Goal: Task Accomplishment & Management: Complete application form

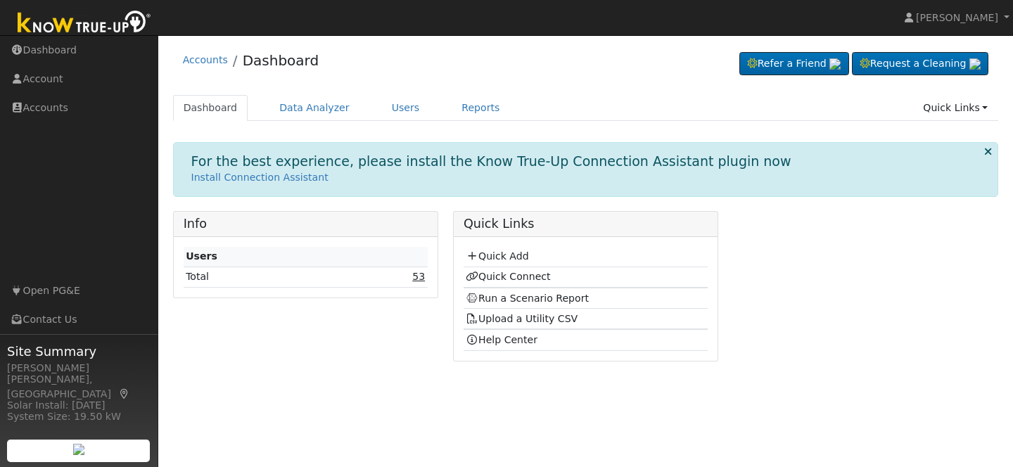
click at [419, 278] on link "53" at bounding box center [418, 276] width 13 height 11
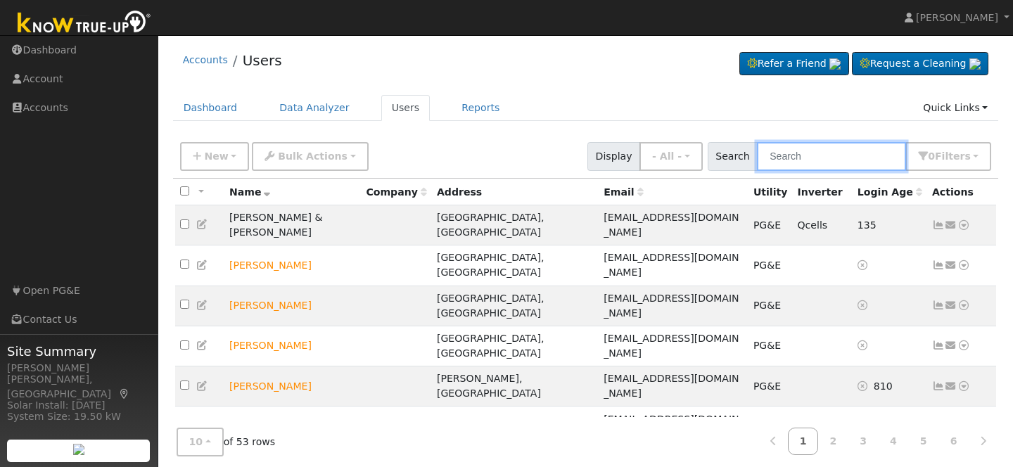
click at [837, 152] on input "text" at bounding box center [831, 156] width 149 height 29
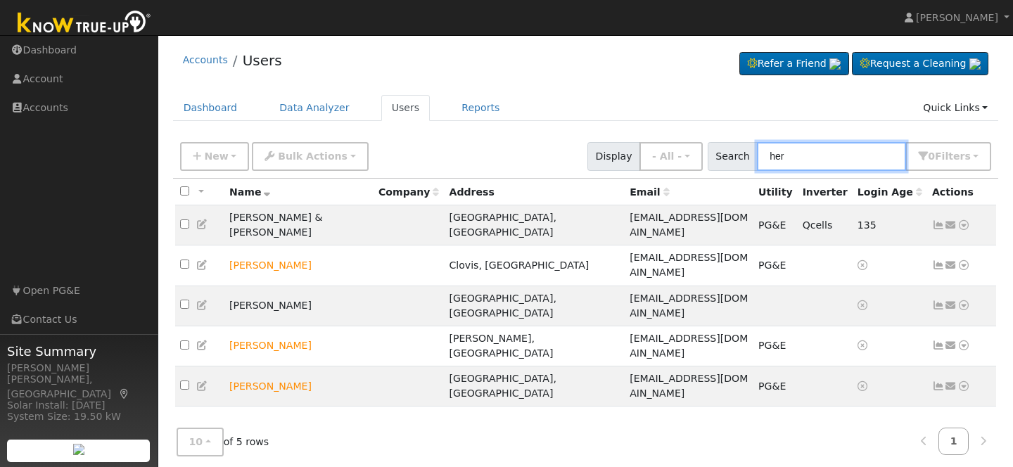
click at [826, 159] on input "her" at bounding box center [831, 156] width 149 height 29
type input "h"
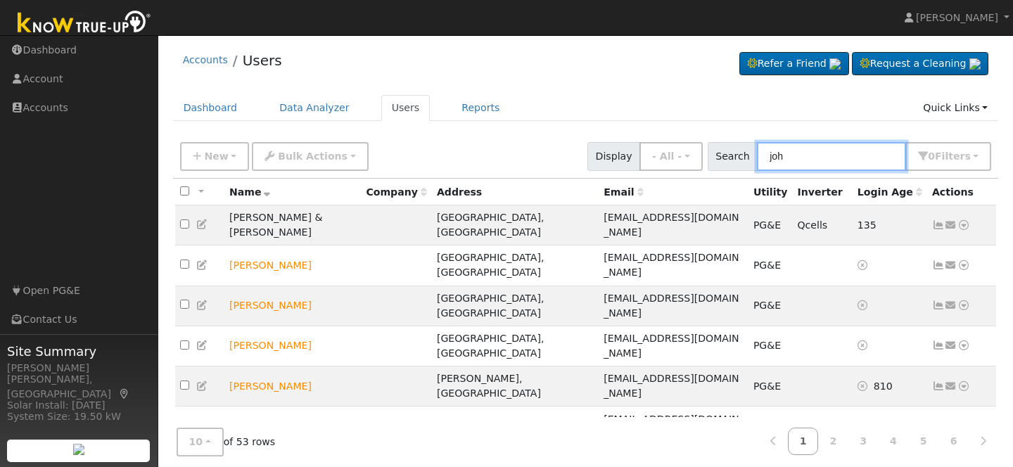
type input "john"
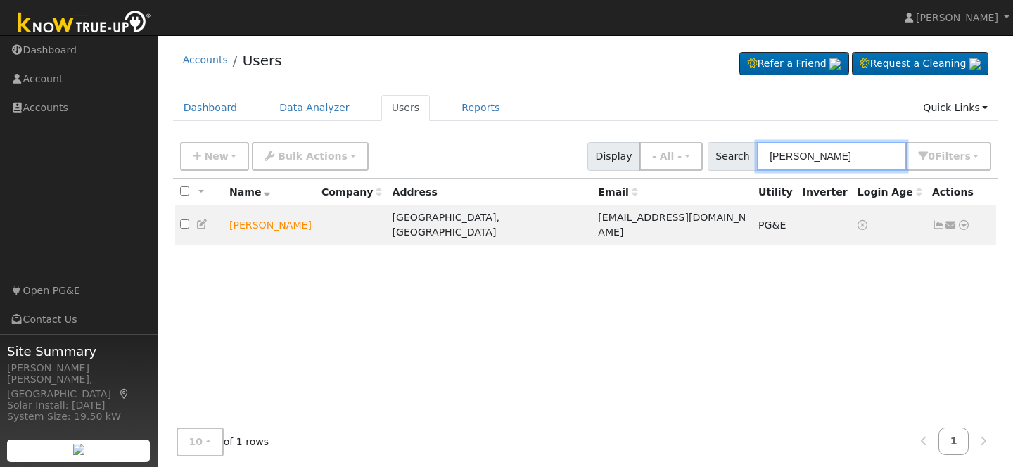
drag, startPoint x: 821, startPoint y: 158, endPoint x: 778, endPoint y: 158, distance: 43.6
click at [778, 158] on input "john" at bounding box center [831, 156] width 149 height 29
type input "j"
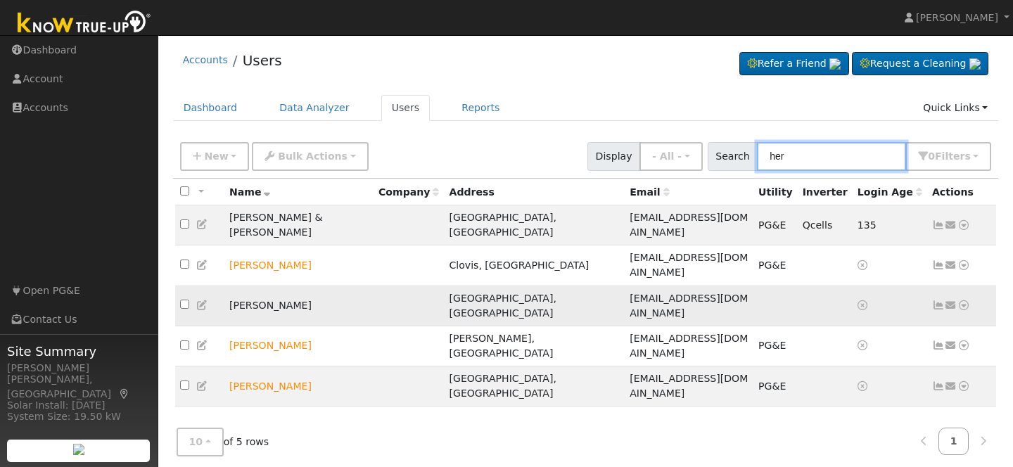
type input "her"
click at [331, 286] on td "[PERSON_NAME]" at bounding box center [298, 306] width 149 height 40
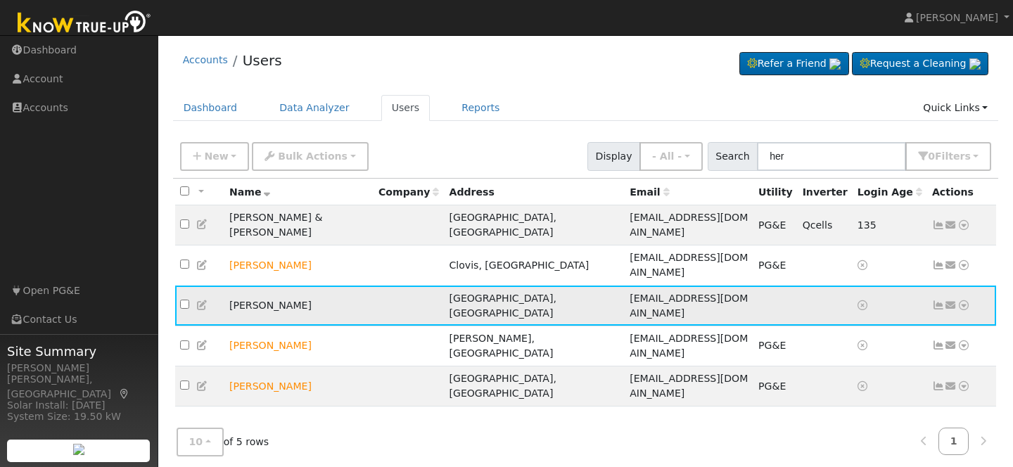
click at [964, 300] on icon at bounding box center [963, 305] width 13 height 10
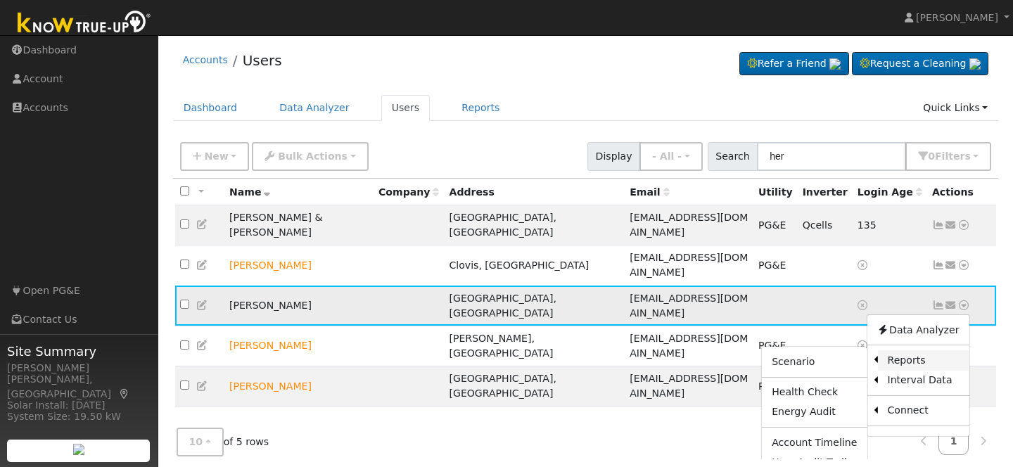
click at [898, 350] on link "Reports" at bounding box center [922, 360] width 91 height 20
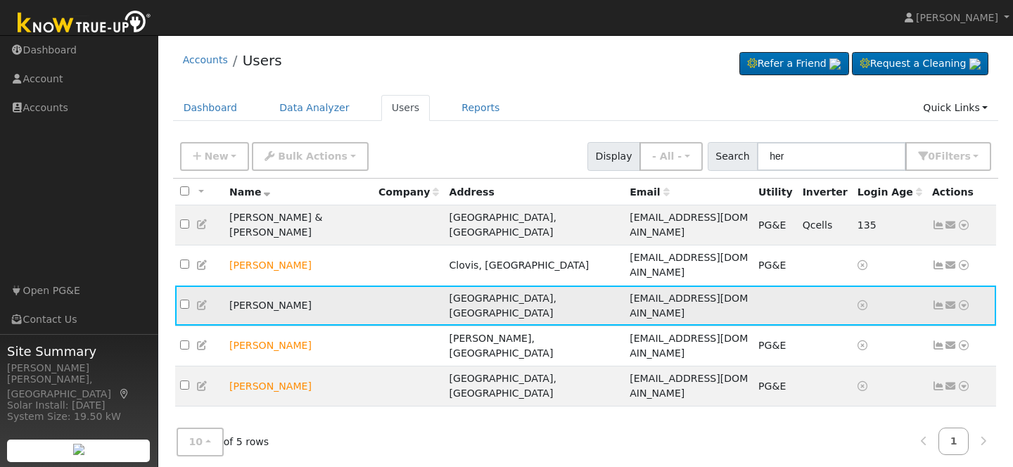
click at [963, 300] on icon at bounding box center [963, 305] width 13 height 10
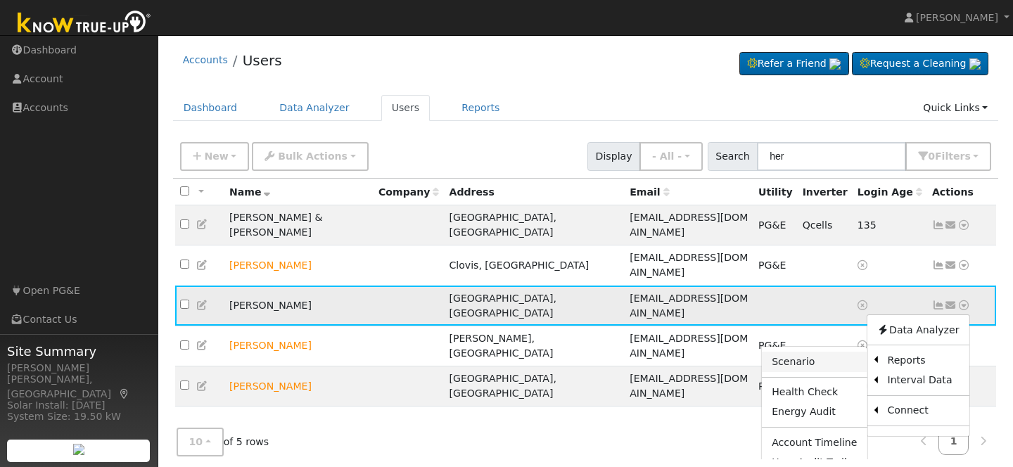
click at [823, 352] on link "Scenario" at bounding box center [814, 362] width 105 height 20
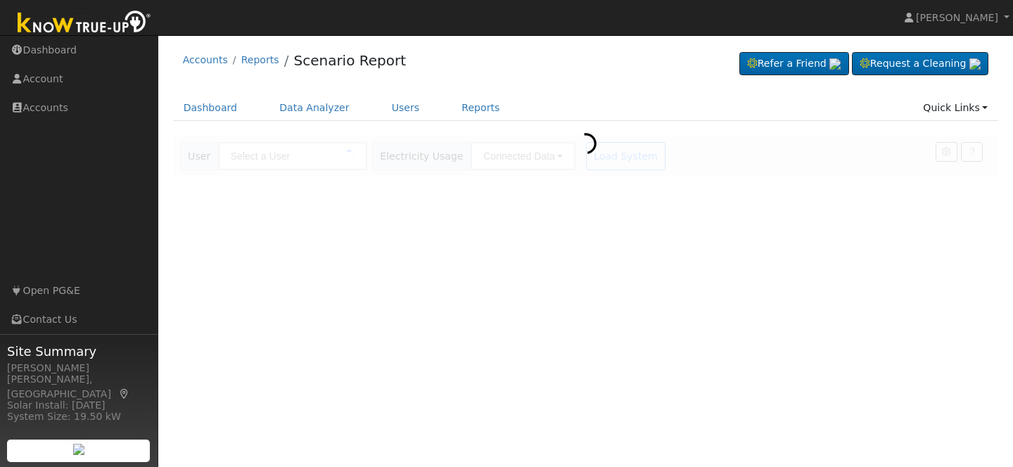
type input "[PERSON_NAME]"
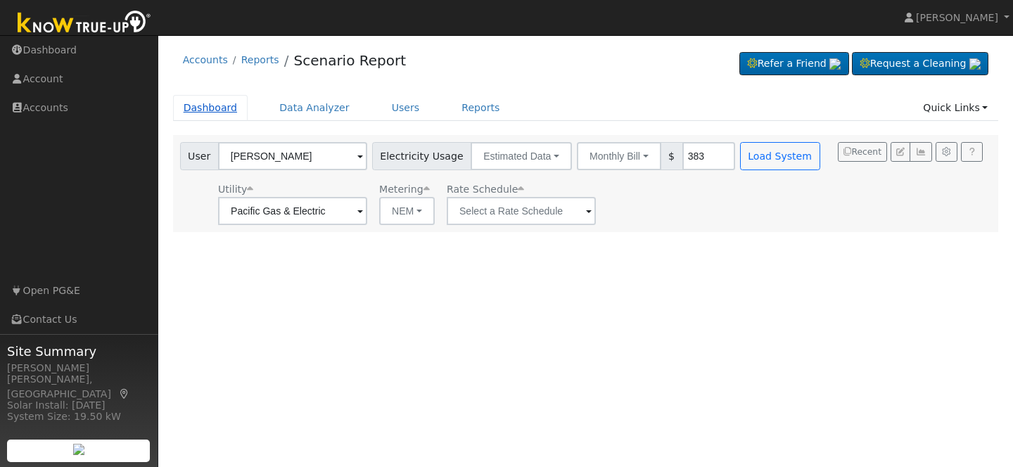
click at [209, 106] on link "Dashboard" at bounding box center [210, 108] width 75 height 26
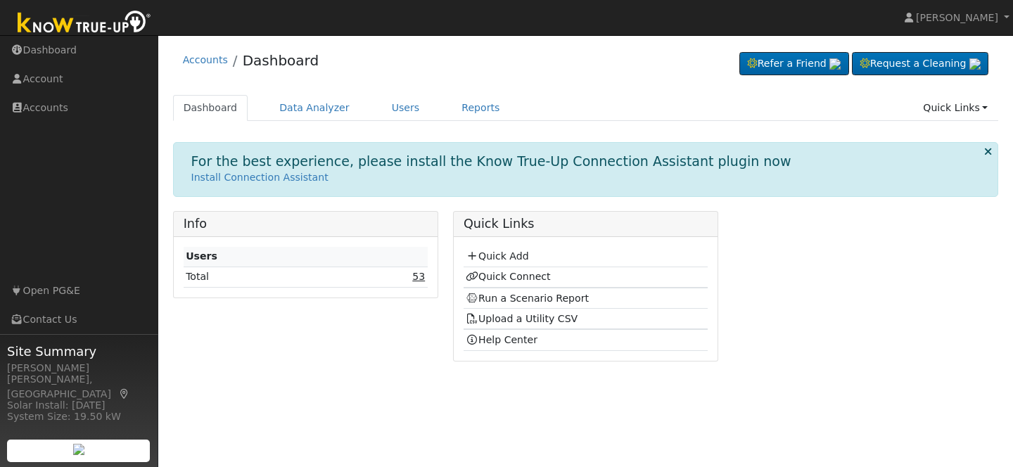
click at [418, 277] on link "53" at bounding box center [418, 276] width 13 height 11
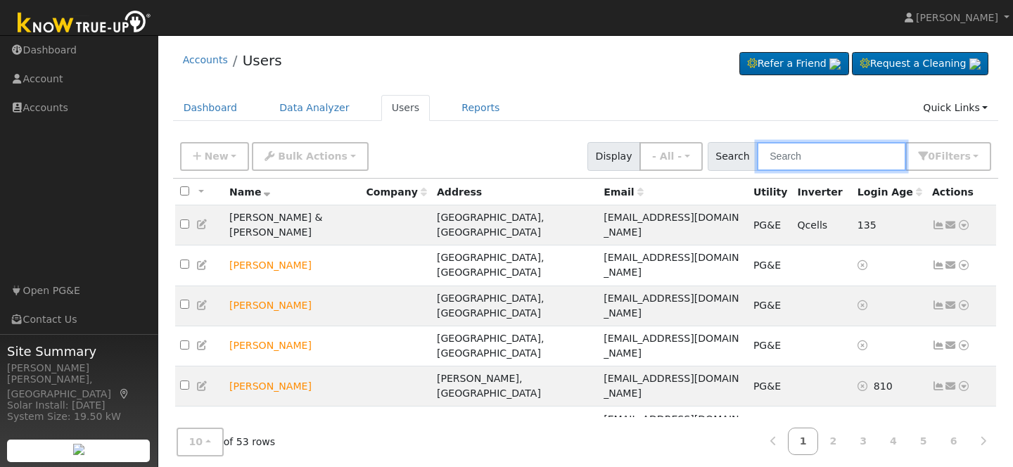
click at [821, 156] on input "text" at bounding box center [831, 156] width 149 height 29
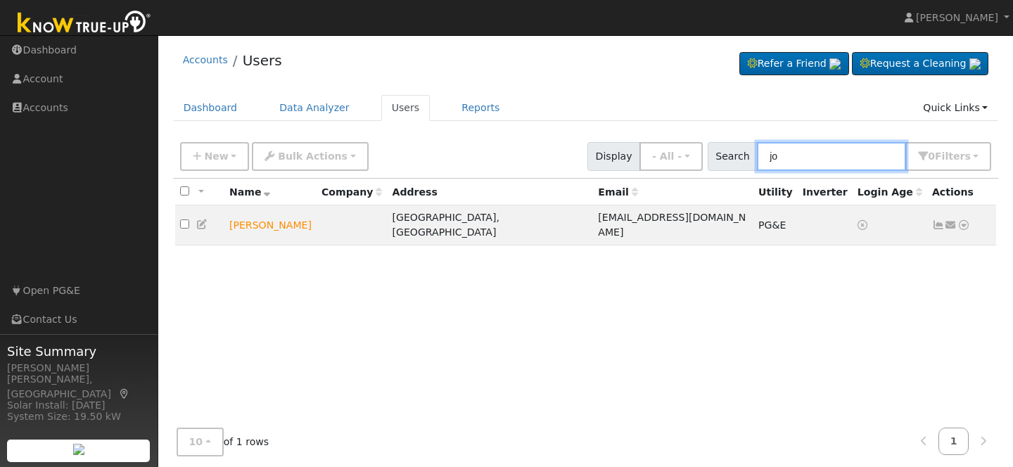
type input "j"
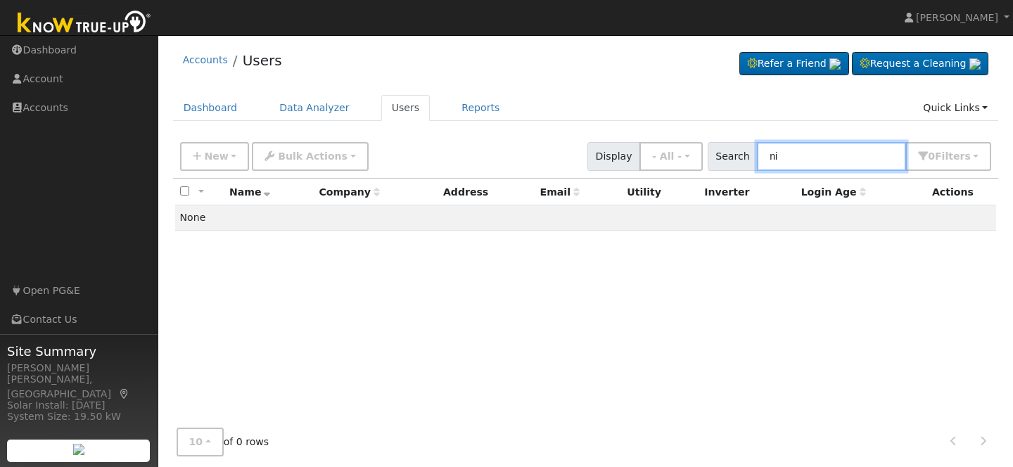
type input "n"
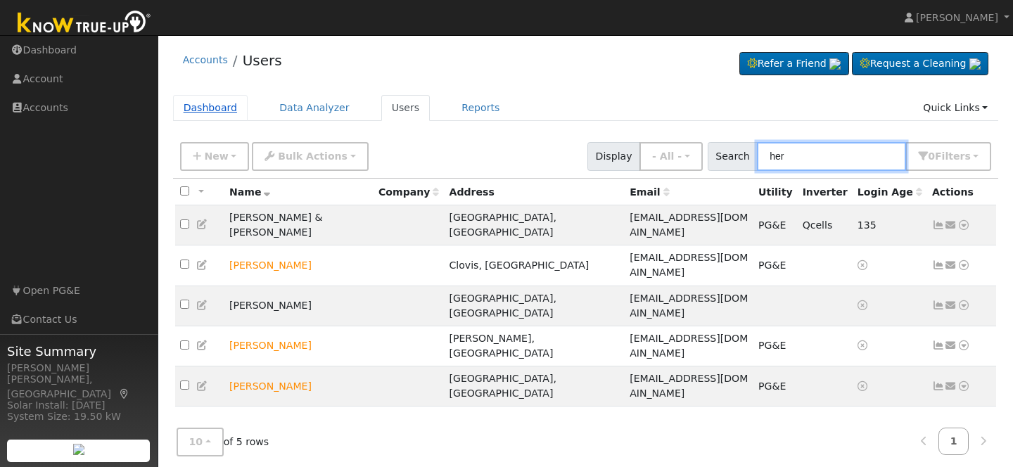
type input "her"
click at [212, 107] on link "Dashboard" at bounding box center [210, 108] width 75 height 26
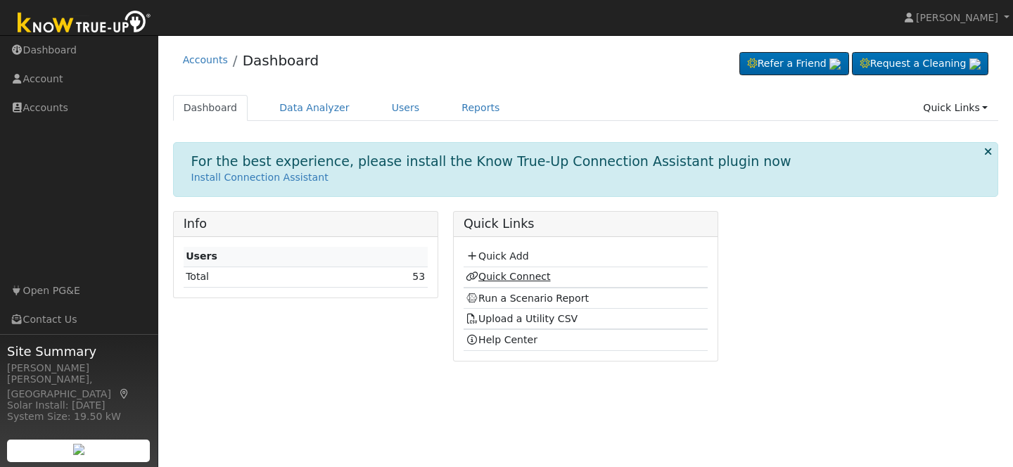
click at [513, 280] on link "Quick Connect" at bounding box center [508, 276] width 84 height 11
click at [513, 274] on link "Quick Connect" at bounding box center [508, 276] width 84 height 11
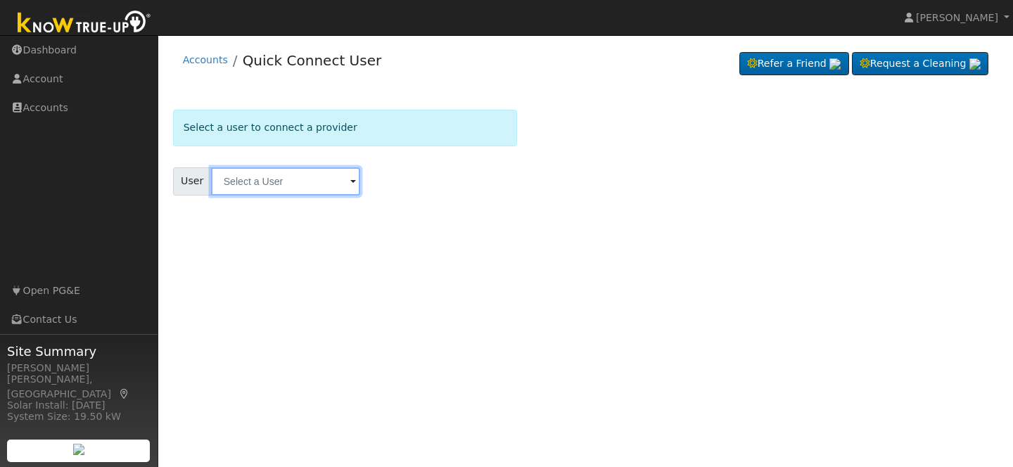
click at [316, 185] on input "text" at bounding box center [285, 181] width 149 height 28
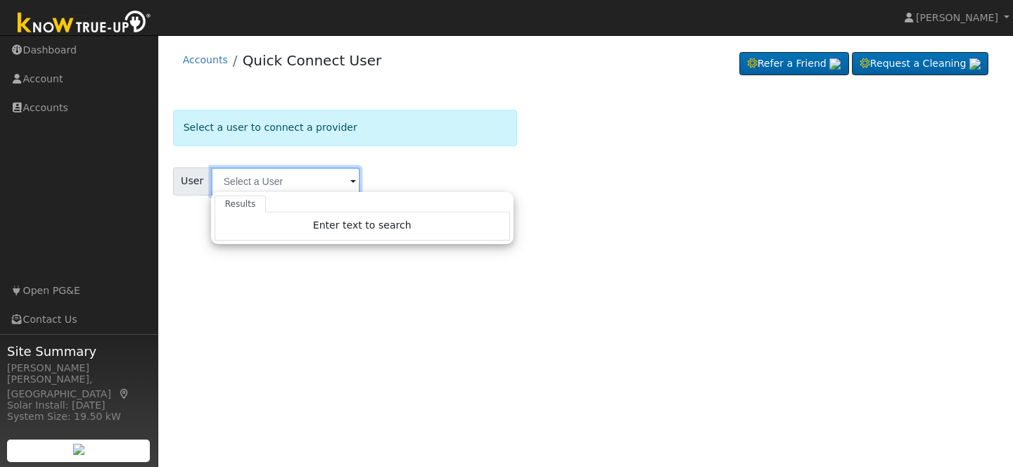
click at [288, 184] on input "text" at bounding box center [285, 181] width 149 height 28
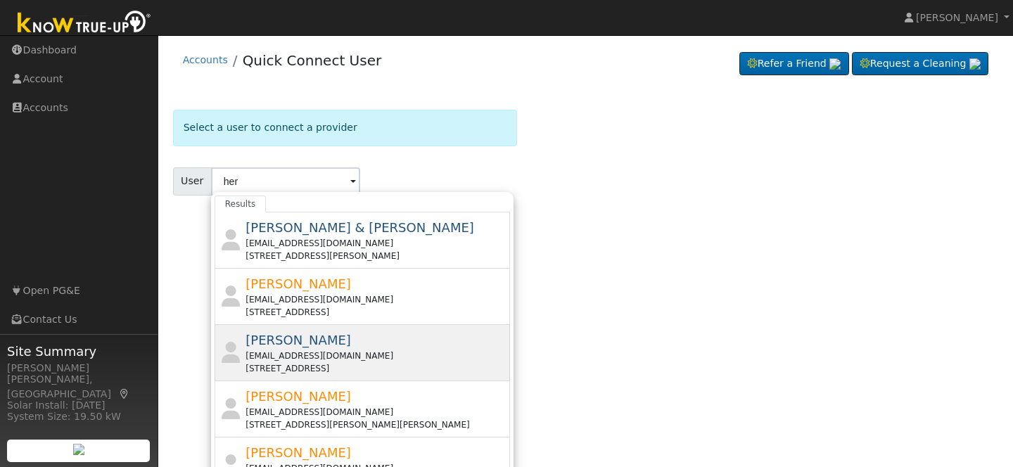
click at [306, 346] on span "[PERSON_NAME]" at bounding box center [297, 340] width 105 height 15
type input "[PERSON_NAME]"
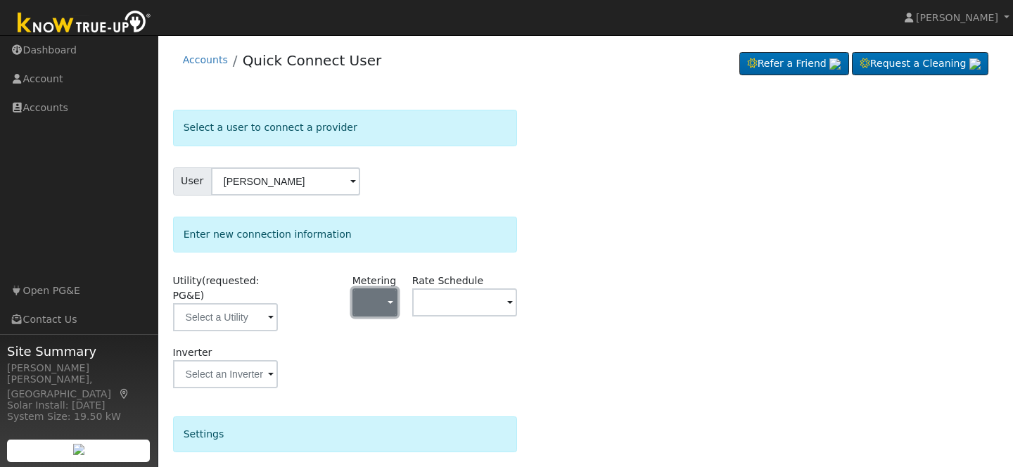
click at [386, 304] on button "button" at bounding box center [374, 302] width 45 height 28
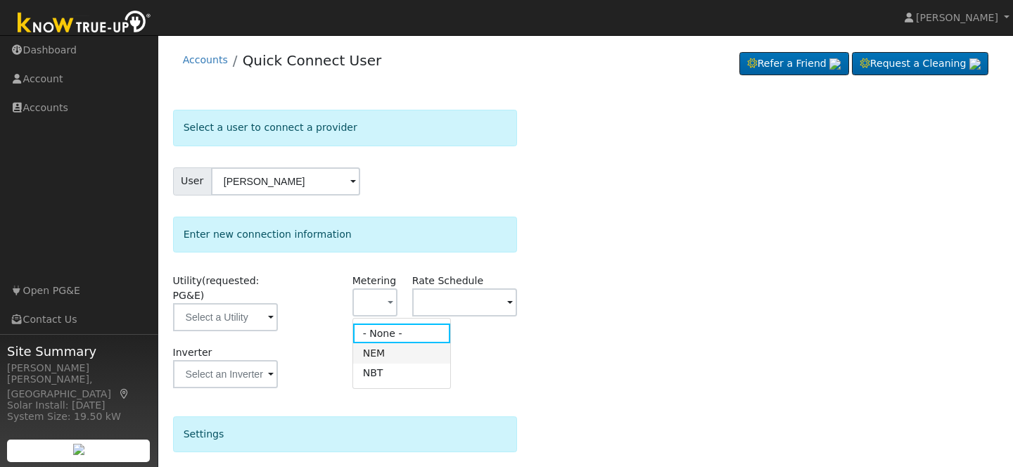
click at [385, 359] on link "NEM" at bounding box center [402, 353] width 98 height 20
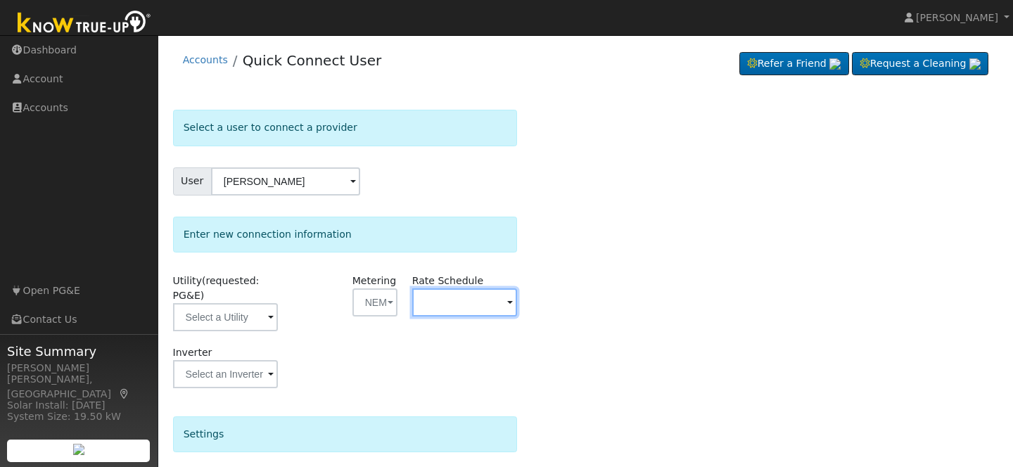
click at [452, 311] on input "text" at bounding box center [464, 302] width 105 height 28
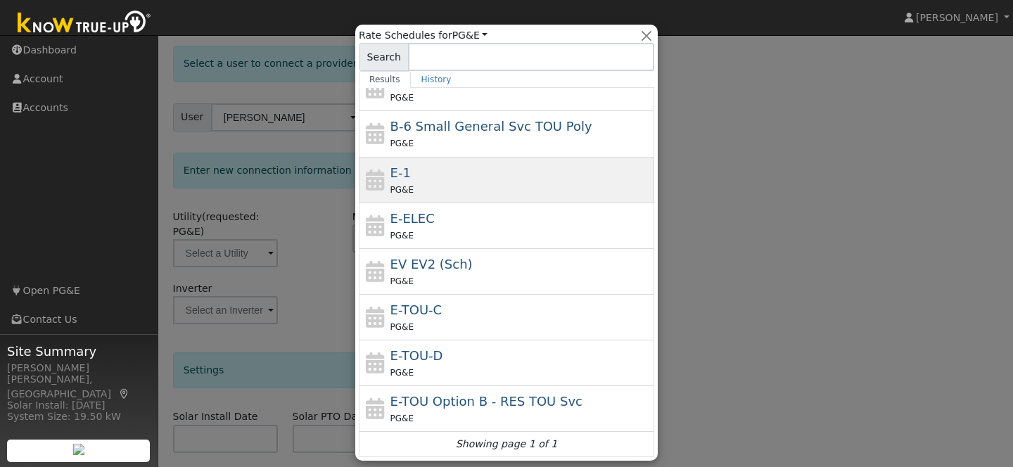
scroll to position [59, 0]
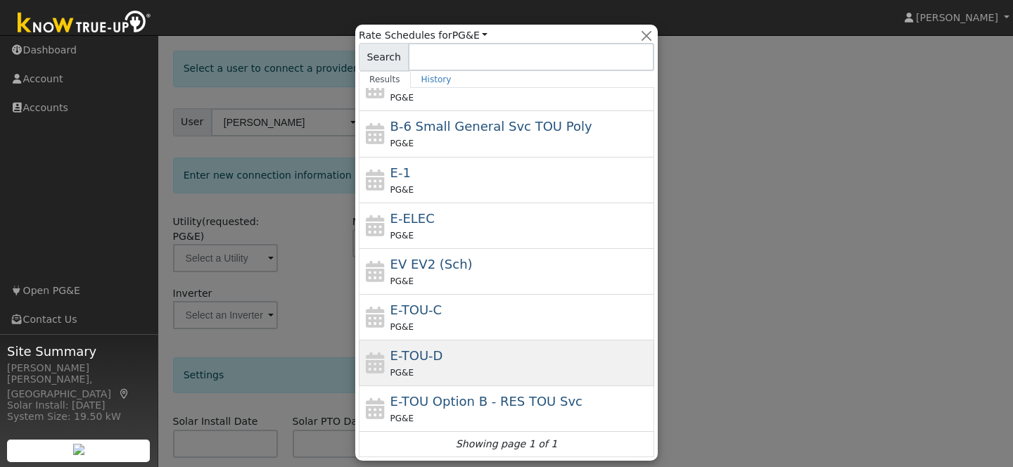
click at [436, 364] on div "E-TOU-D PG&E" at bounding box center [520, 363] width 261 height 34
type input "E-TOU-D"
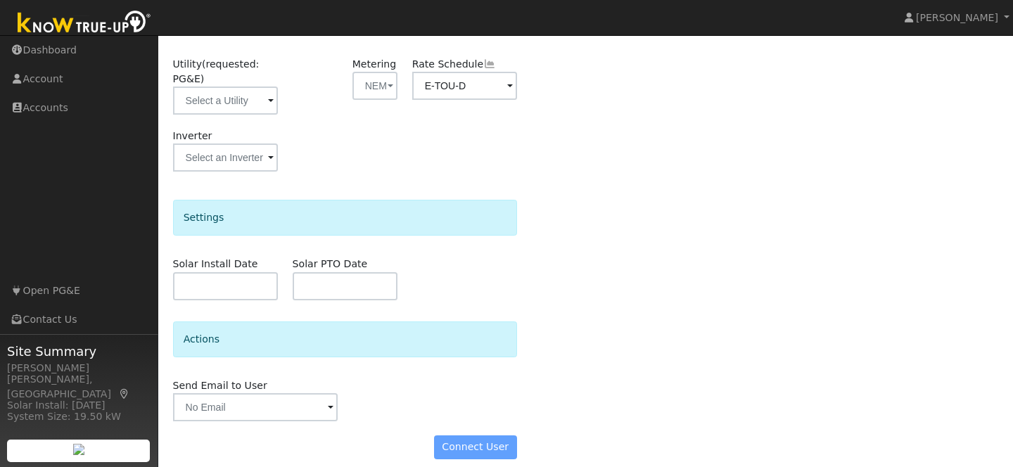
scroll to position [229, 0]
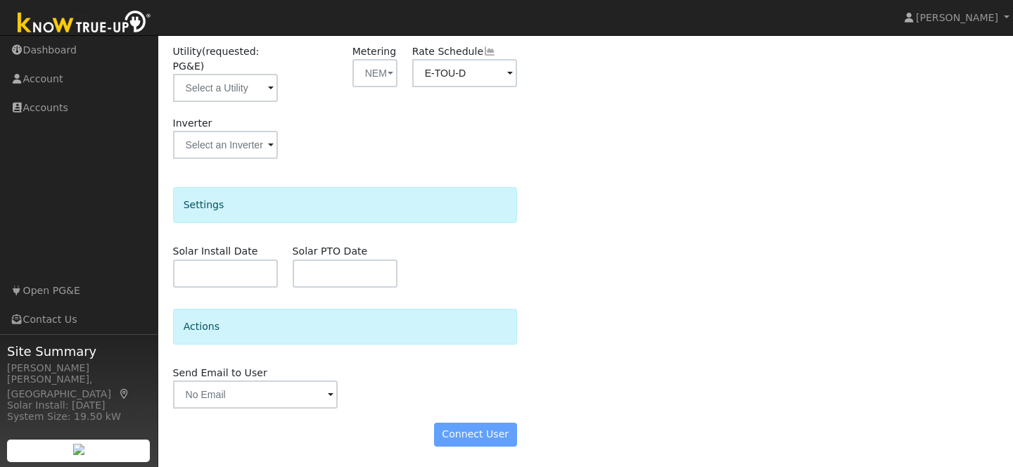
click at [462, 435] on div "Connect User" at bounding box center [344, 435] width 359 height 24
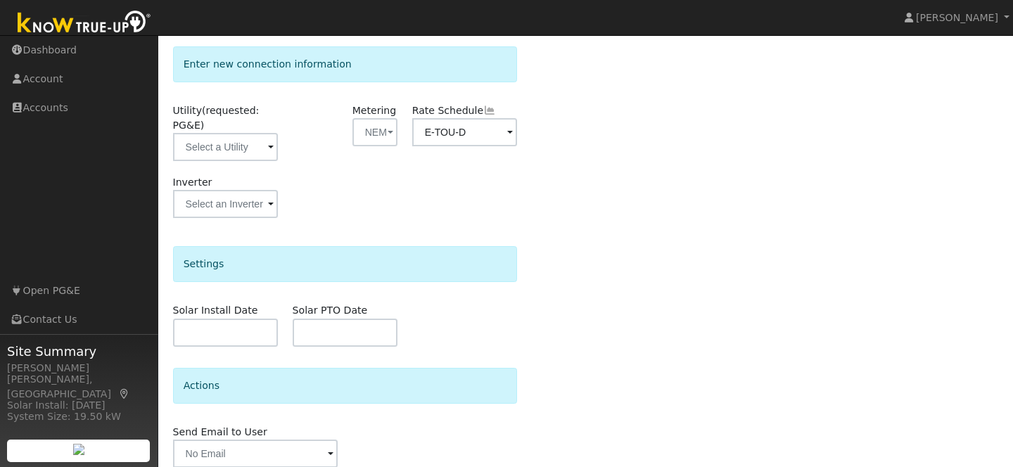
scroll to position [166, 0]
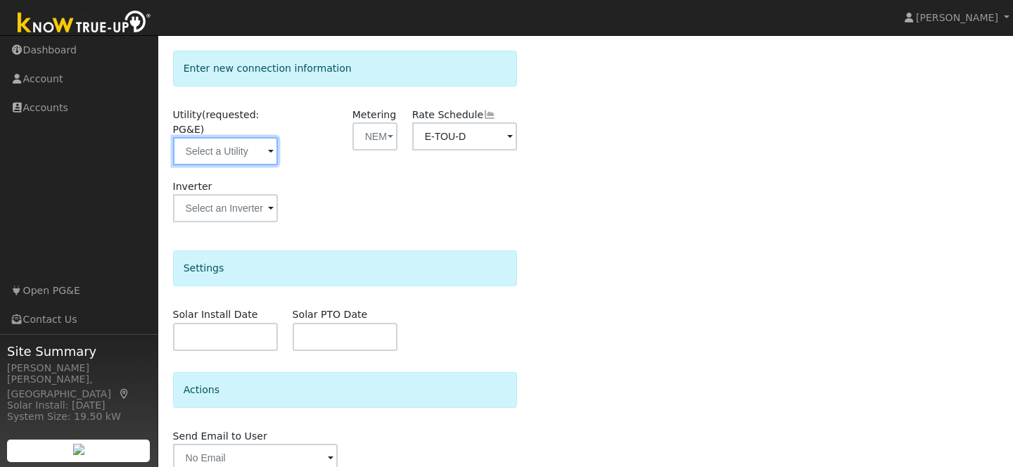
click at [204, 150] on input "text" at bounding box center [225, 151] width 105 height 28
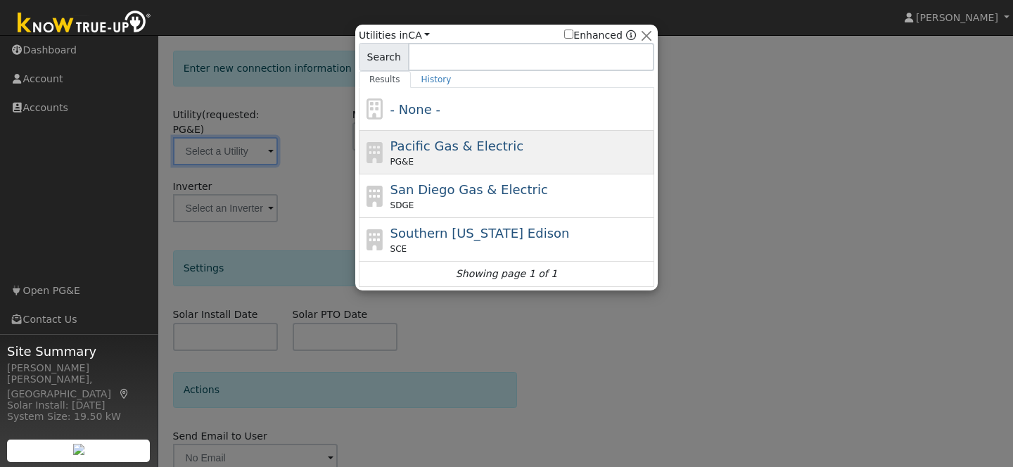
click at [490, 154] on div "Pacific Gas & Electric PG&E" at bounding box center [520, 152] width 261 height 32
type input "PG&E"
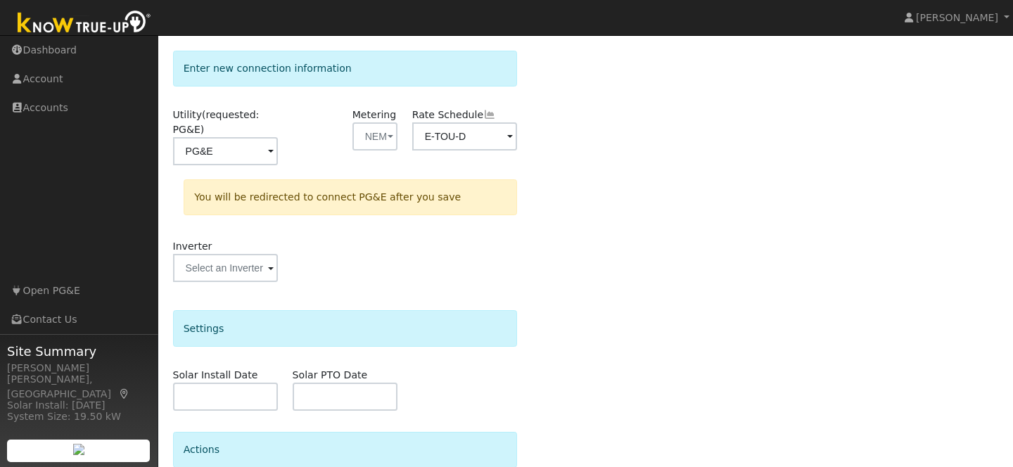
scroll to position [290, 0]
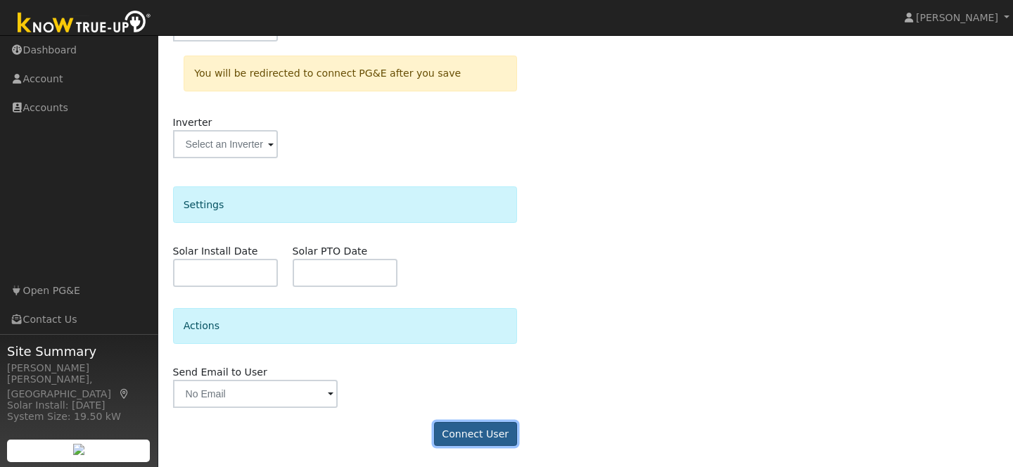
click at [476, 432] on button "Connect User" at bounding box center [475, 434] width 83 height 24
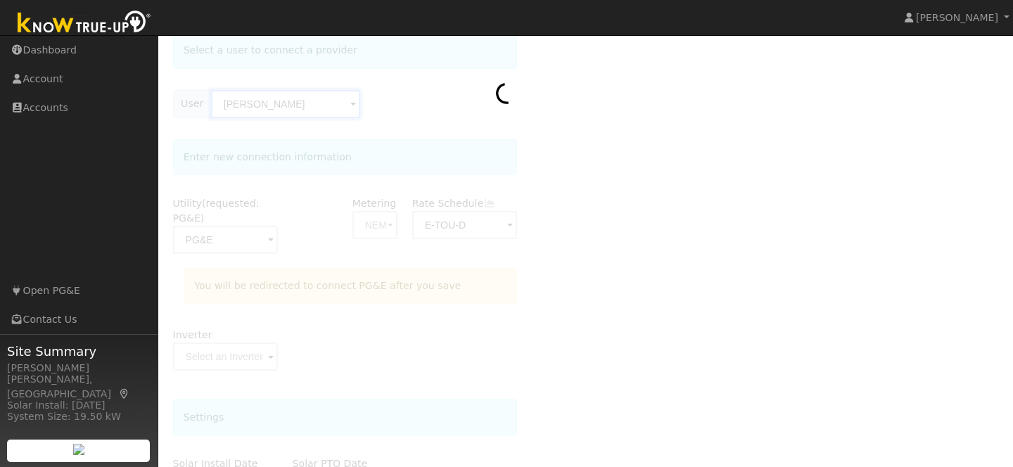
scroll to position [113, 0]
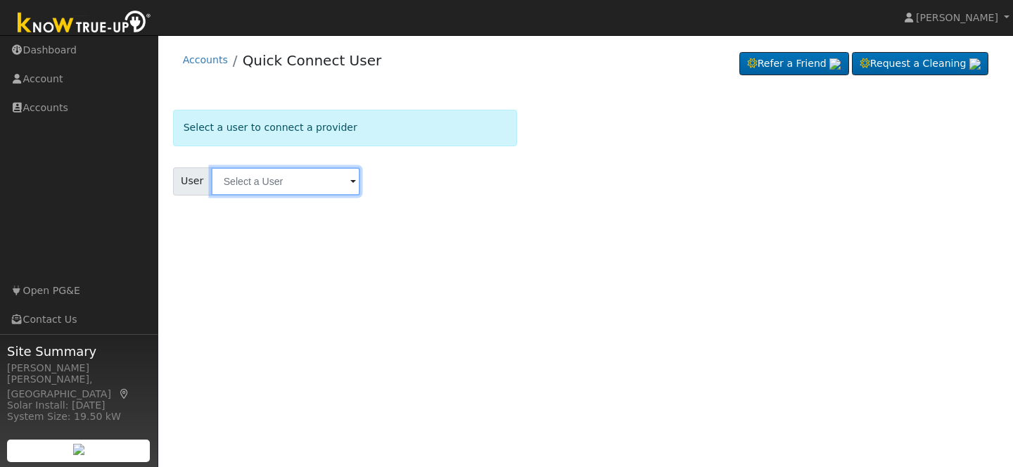
click at [287, 187] on input "text" at bounding box center [285, 181] width 149 height 28
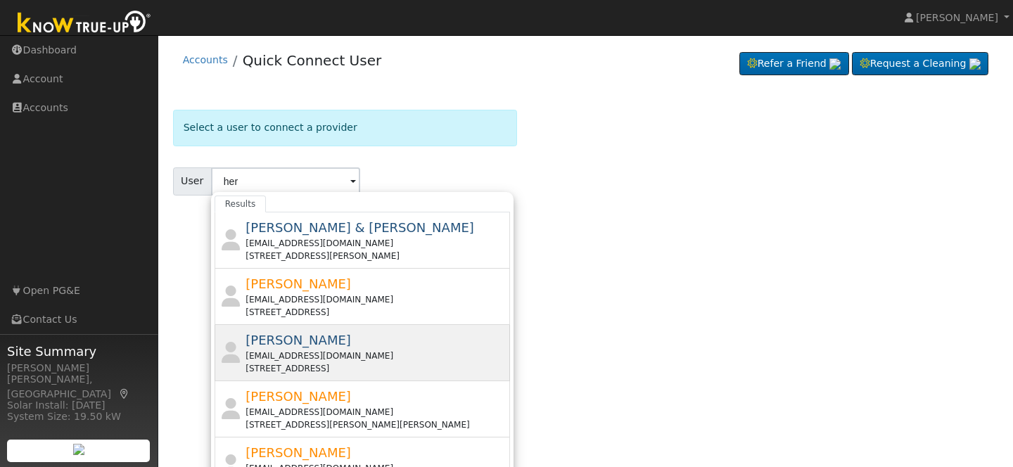
click at [303, 352] on div "end0770@gmail.com" at bounding box center [375, 356] width 261 height 13
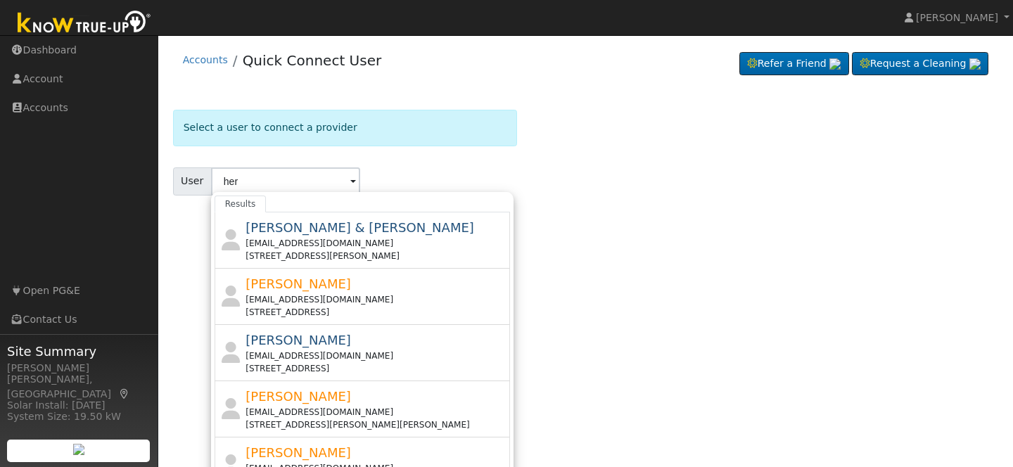
type input "Naomi Hernandez"
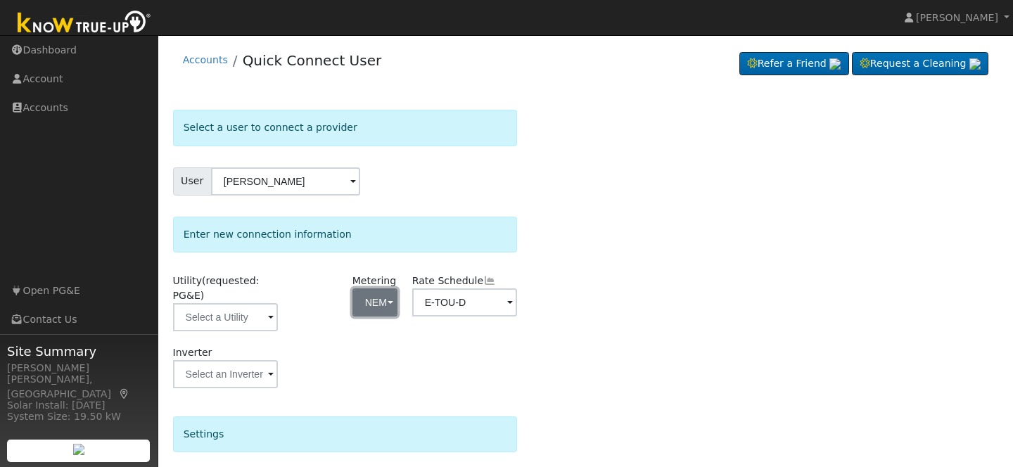
click at [392, 304] on span "button" at bounding box center [390, 303] width 6 height 15
click at [395, 354] on link "NEM" at bounding box center [402, 353] width 98 height 20
click at [250, 316] on input "text" at bounding box center [225, 317] width 105 height 28
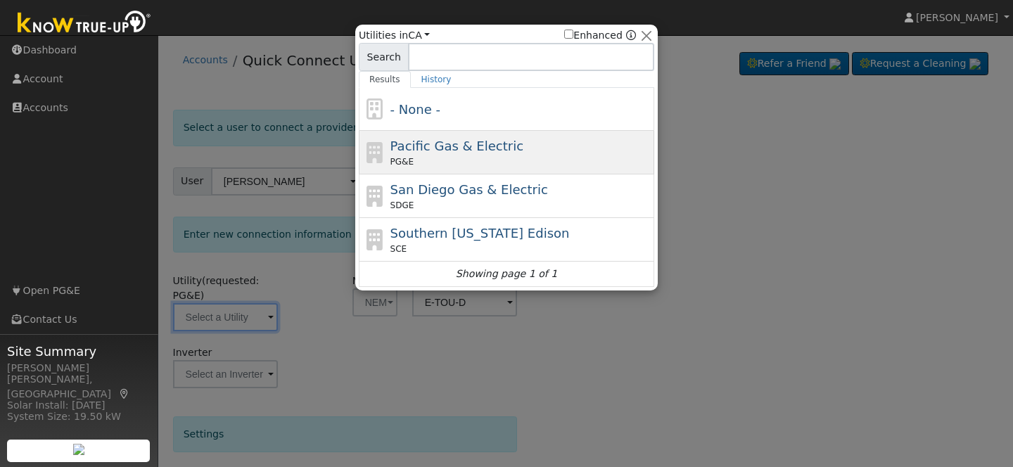
click at [446, 148] on span "Pacific Gas & Electric" at bounding box center [456, 146] width 133 height 15
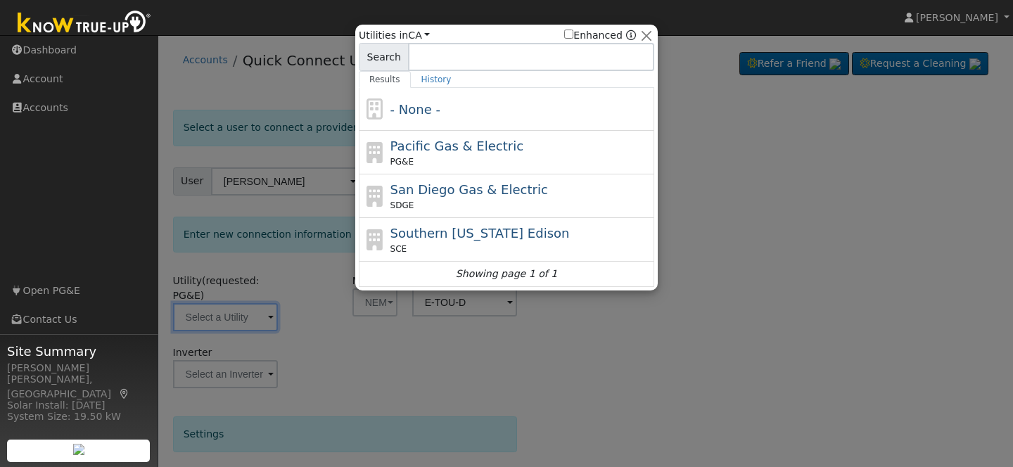
type input "PG&E"
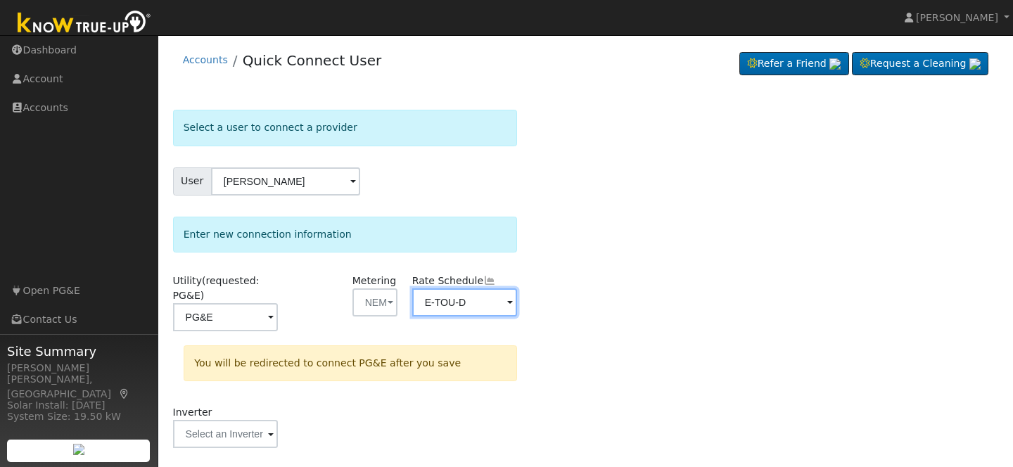
click at [483, 298] on input "E-TOU-D" at bounding box center [464, 302] width 105 height 28
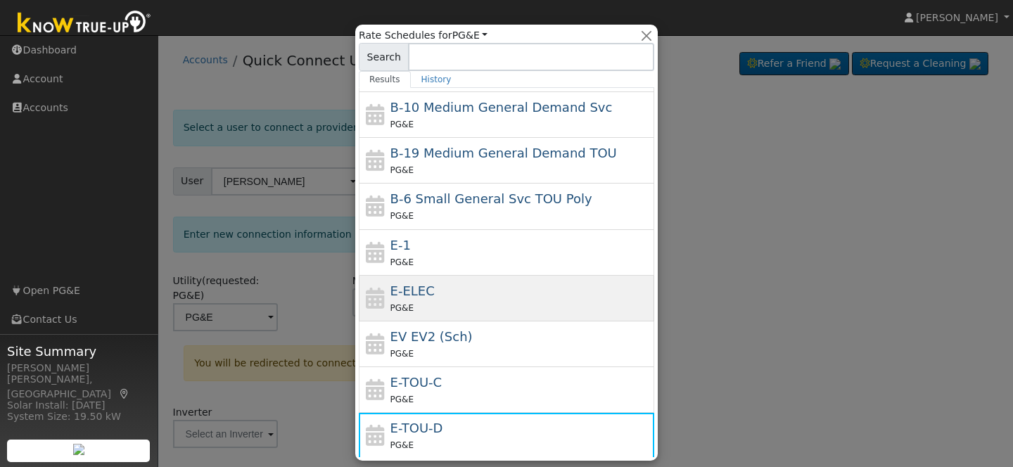
scroll to position [86, 0]
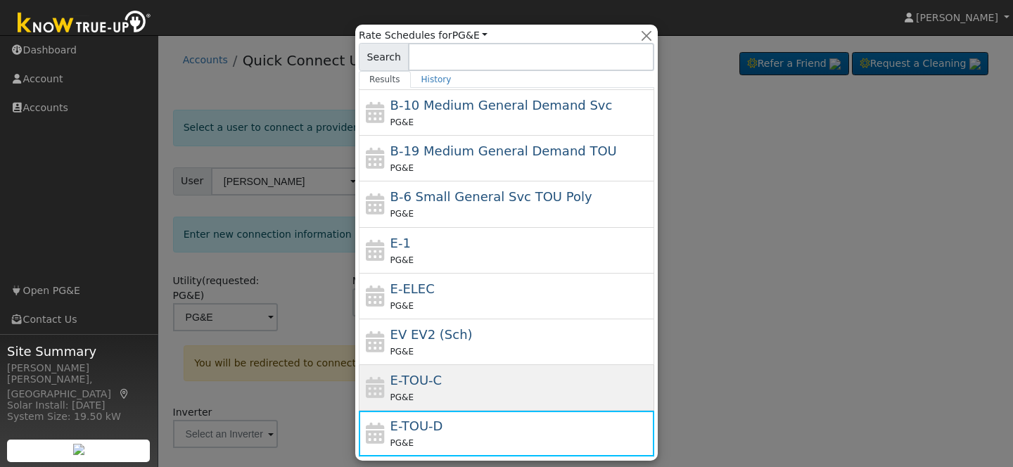
click at [430, 387] on div "E-TOU-C PG&E" at bounding box center [520, 388] width 261 height 34
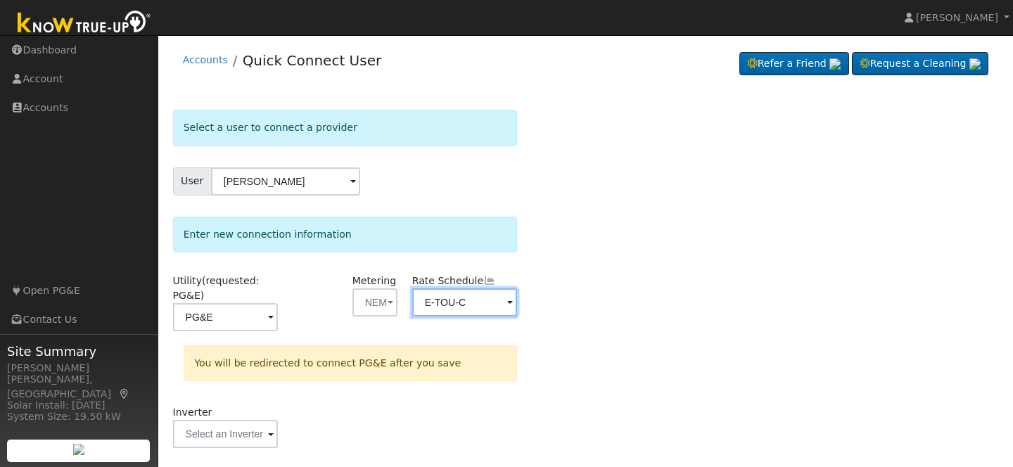
click at [466, 304] on input "E-TOU-C" at bounding box center [464, 302] width 105 height 28
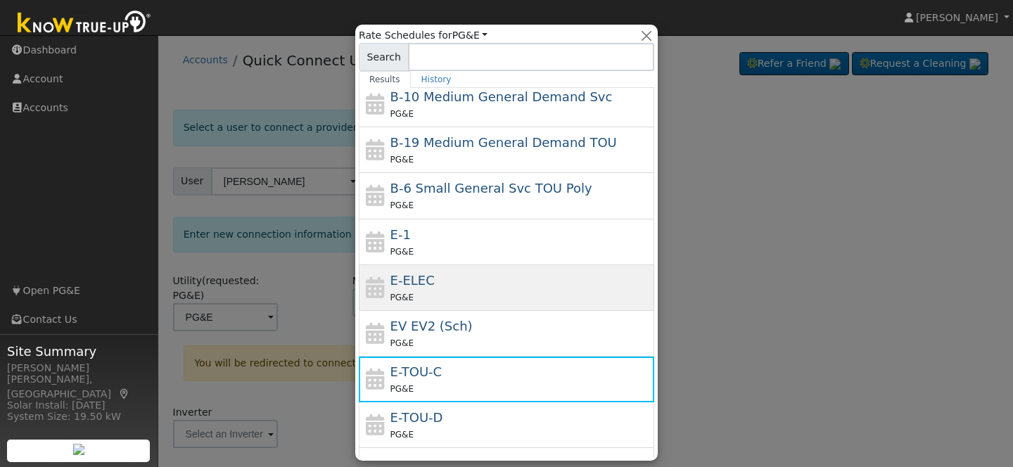
scroll to position [105, 0]
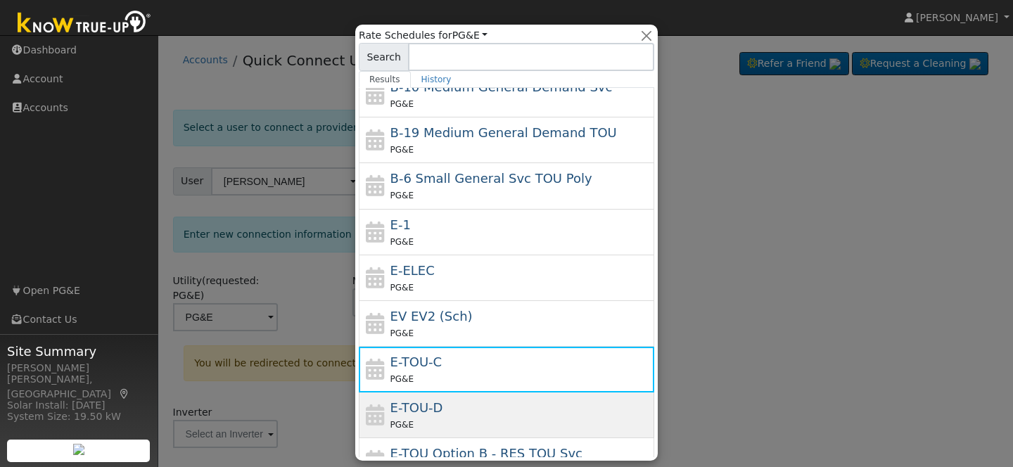
click at [444, 400] on div "E-TOU-D PG&E" at bounding box center [520, 415] width 261 height 34
type input "E-TOU-D"
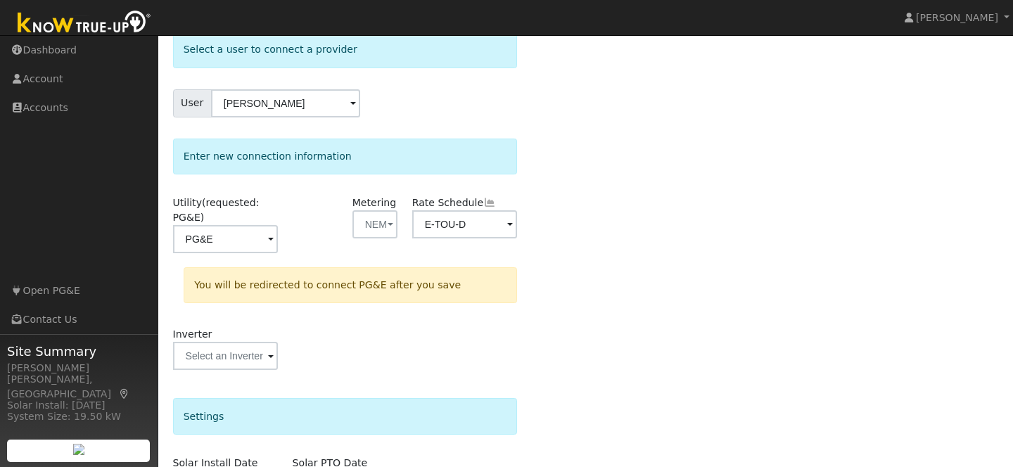
scroll to position [81, 0]
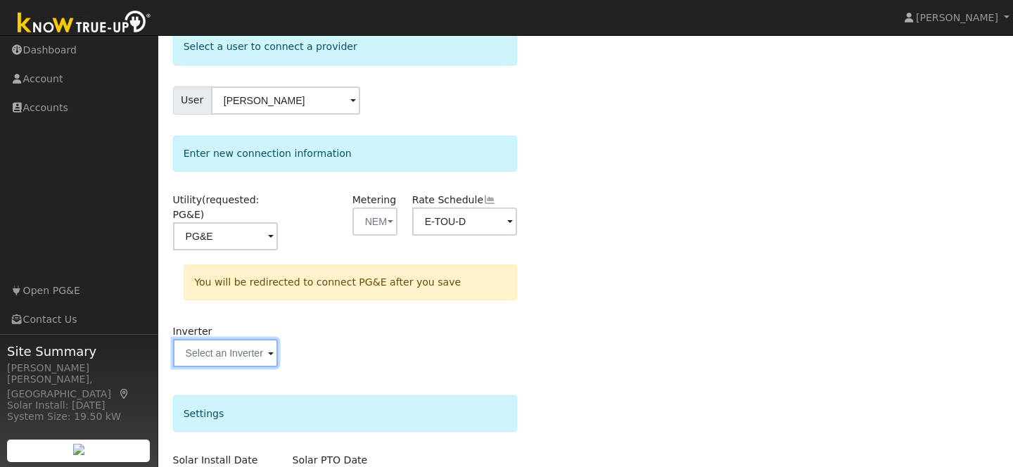
click at [243, 353] on input "text" at bounding box center [225, 353] width 105 height 28
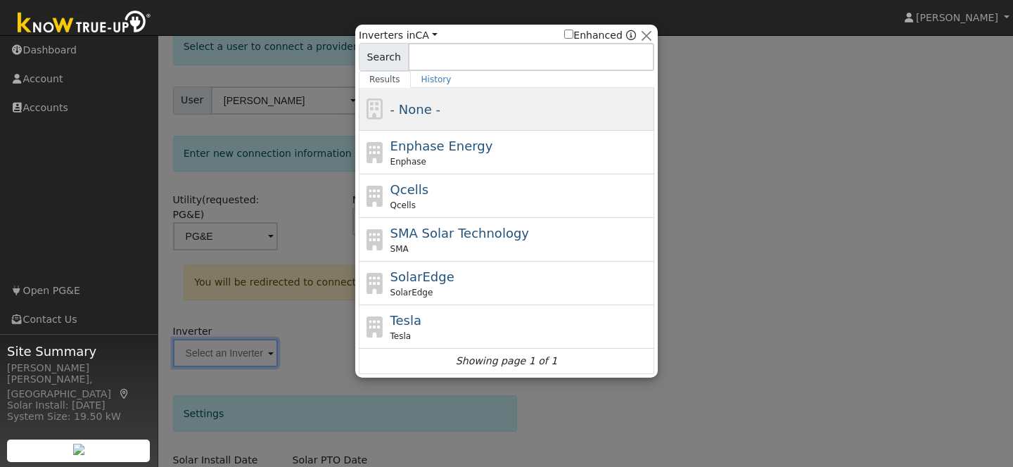
click at [447, 116] on div "- None -" at bounding box center [520, 109] width 261 height 19
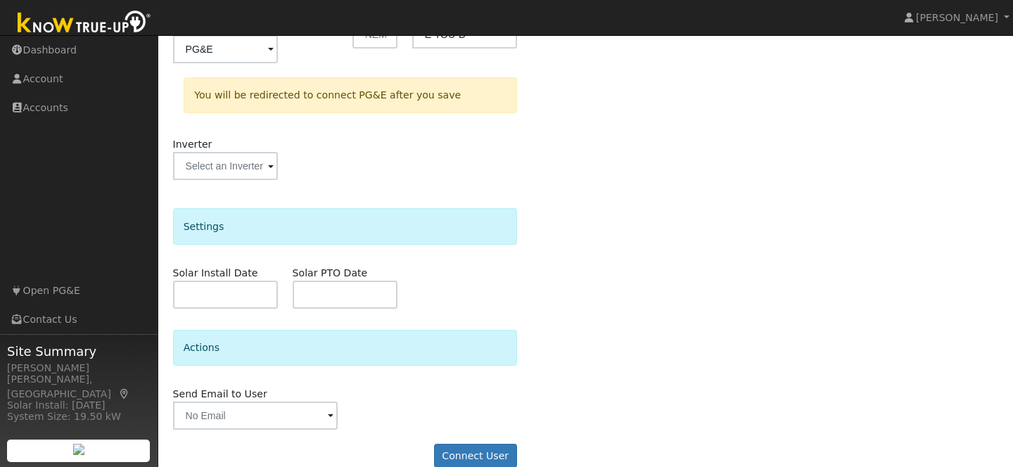
scroll to position [290, 0]
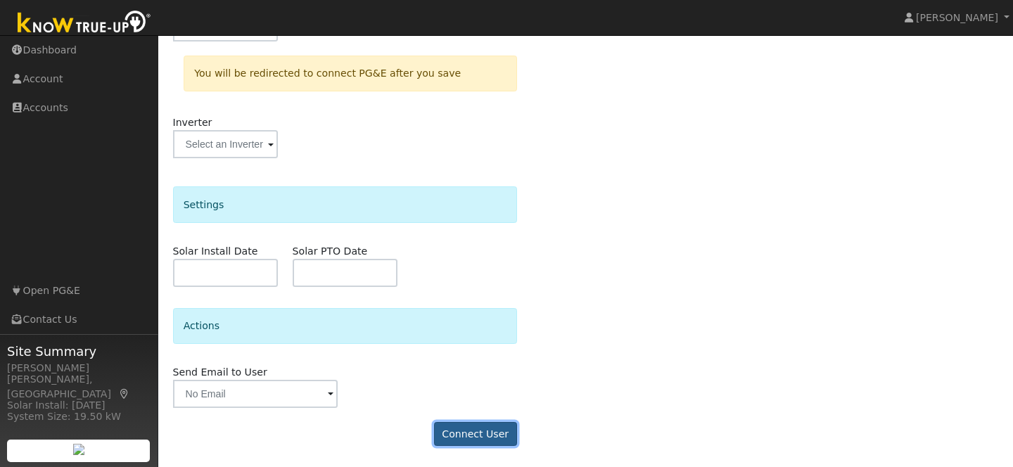
click at [464, 428] on button "Connect User" at bounding box center [475, 434] width 83 height 24
